Goal: Transaction & Acquisition: Subscribe to service/newsletter

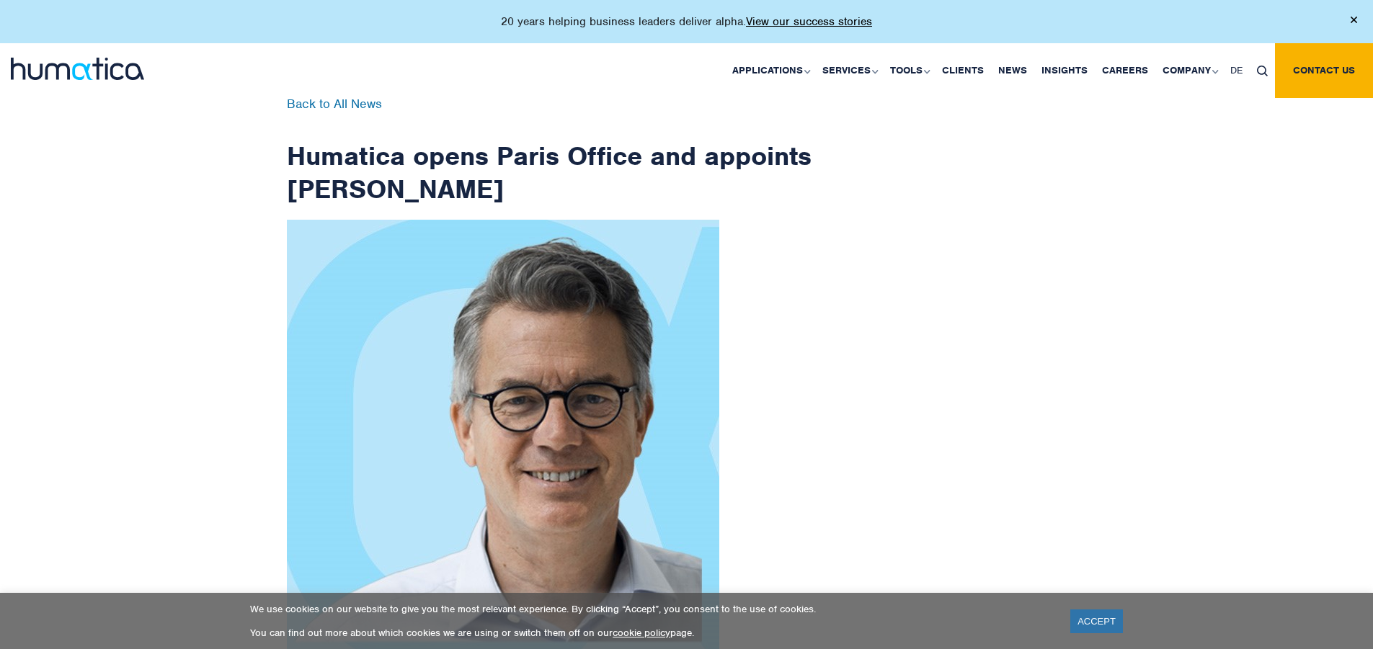
scroll to position [2299, 0]
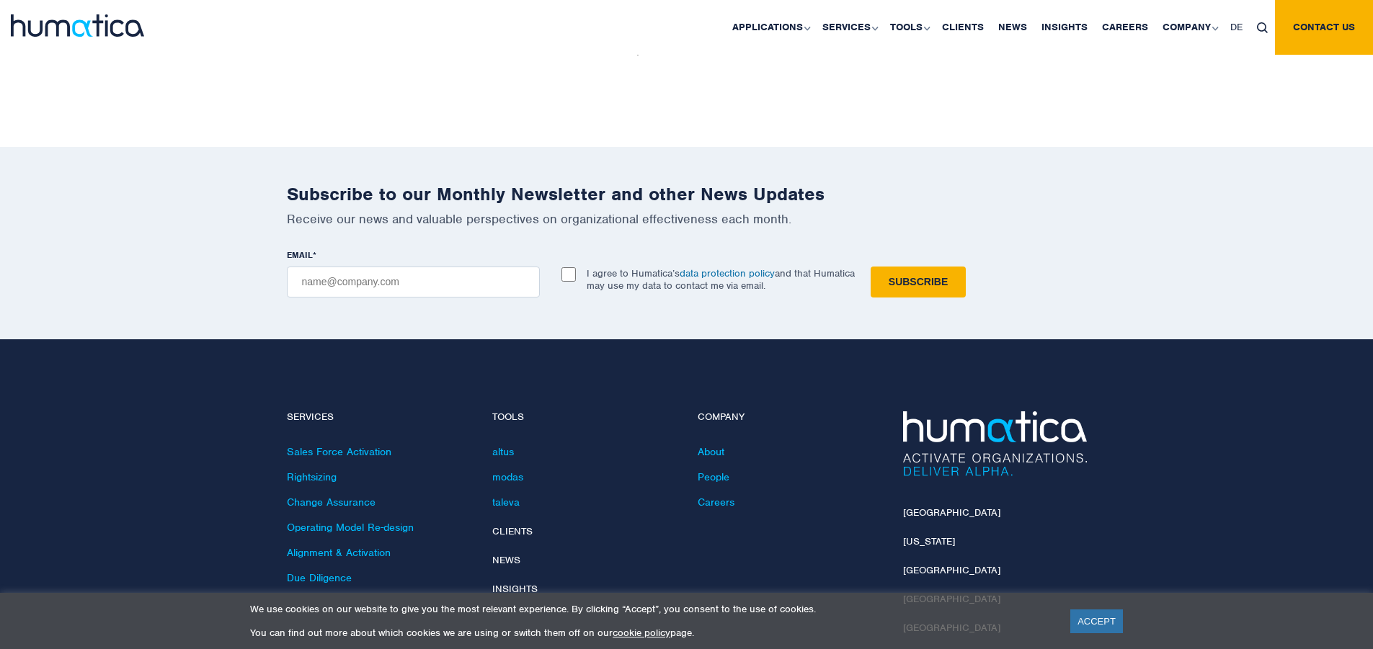
checkbox input "true"
type input "[EMAIL_ADDRESS][DOMAIN_NAME]"
click at [871, 267] on input "Subscribe" at bounding box center [918, 282] width 95 height 31
